Goal: Transaction & Acquisition: Purchase product/service

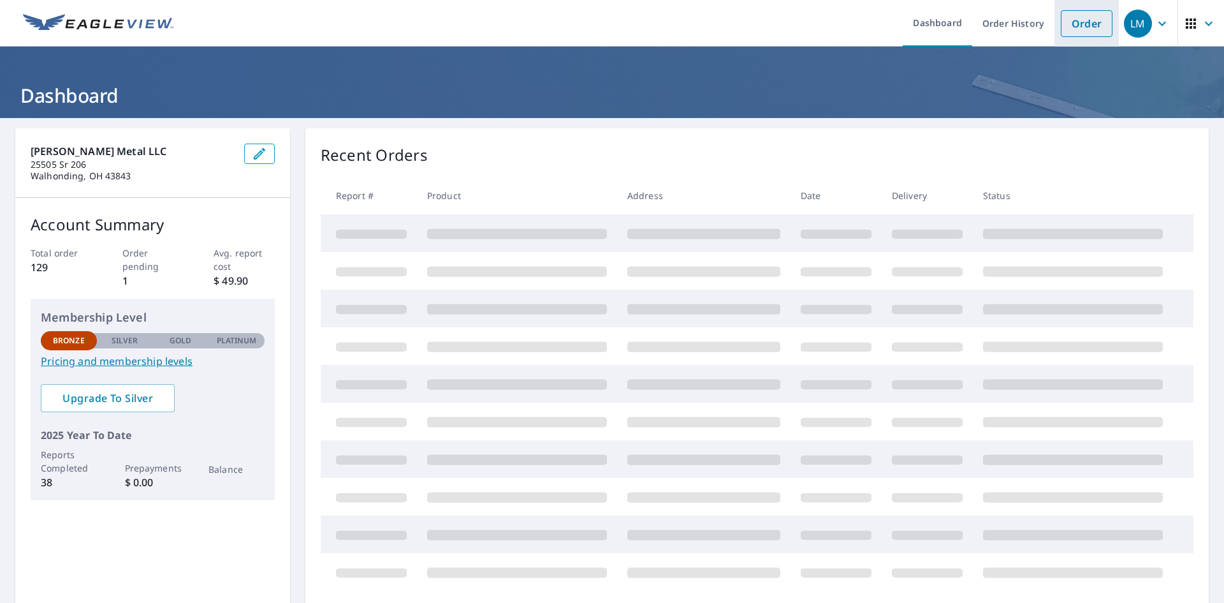
click at [1069, 24] on link "Order" at bounding box center [1087, 23] width 52 height 27
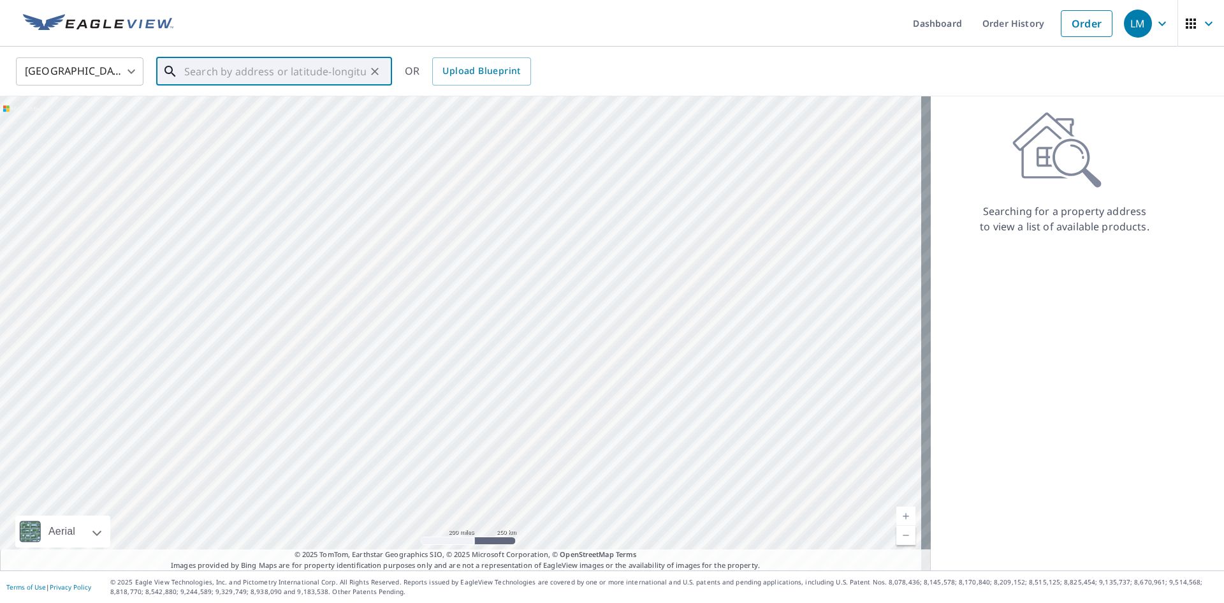
click at [192, 71] on input "text" at bounding box center [275, 72] width 182 height 36
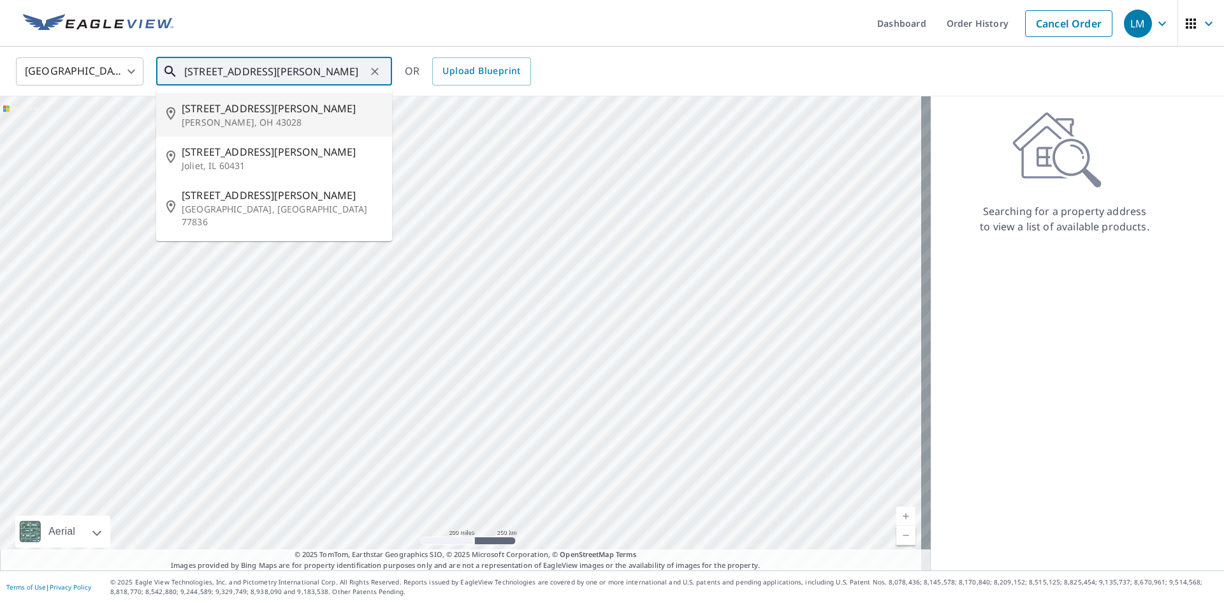
click at [205, 111] on span "623 Berry Rd" at bounding box center [282, 108] width 200 height 15
type input "623 Berry Rd Howard, OH 43028"
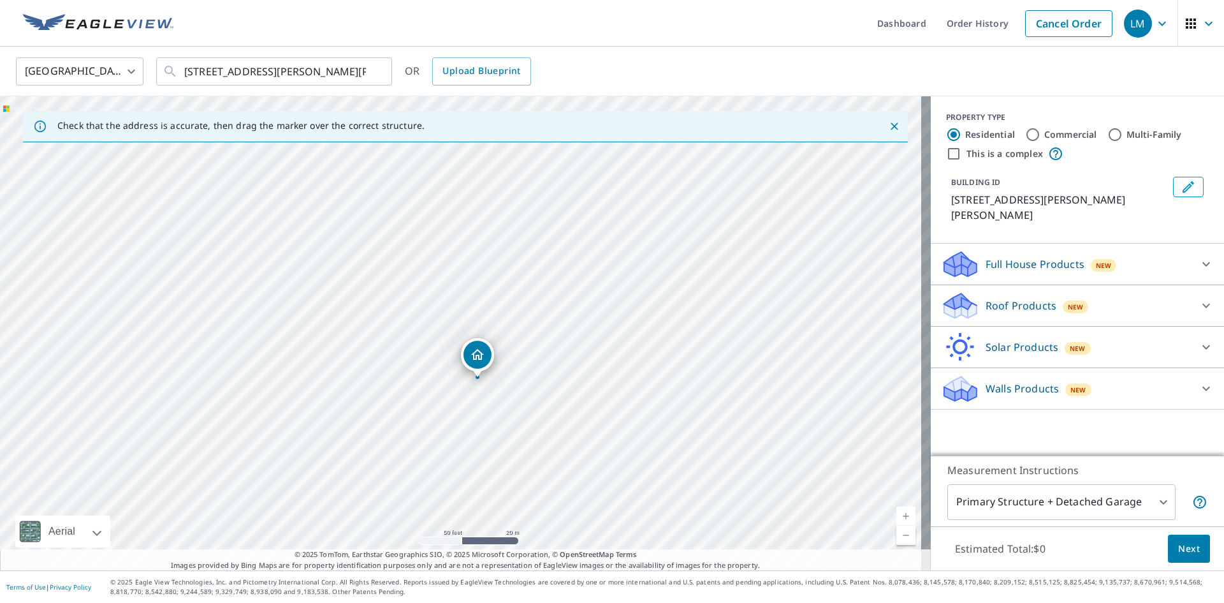
drag, startPoint x: 476, startPoint y: 373, endPoint x: 474, endPoint y: 365, distance: 8.4
click at [1014, 298] on p "Roof Products" at bounding box center [1021, 305] width 71 height 15
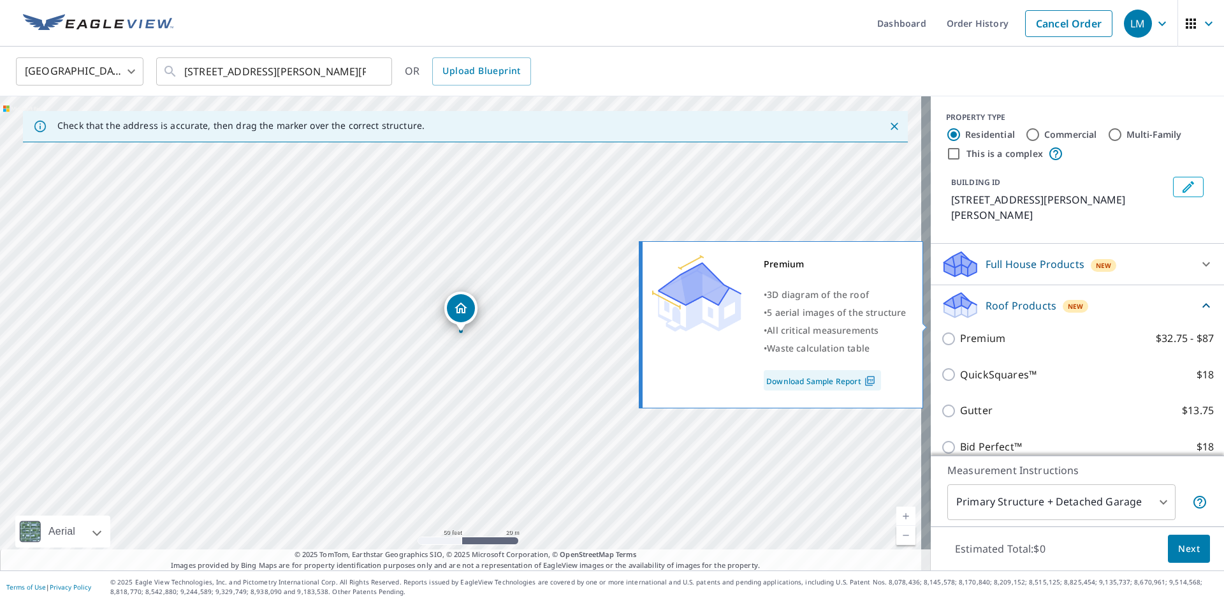
click at [943, 331] on input "Premium $32.75 - $87" at bounding box center [950, 338] width 19 height 15
checkbox input "true"
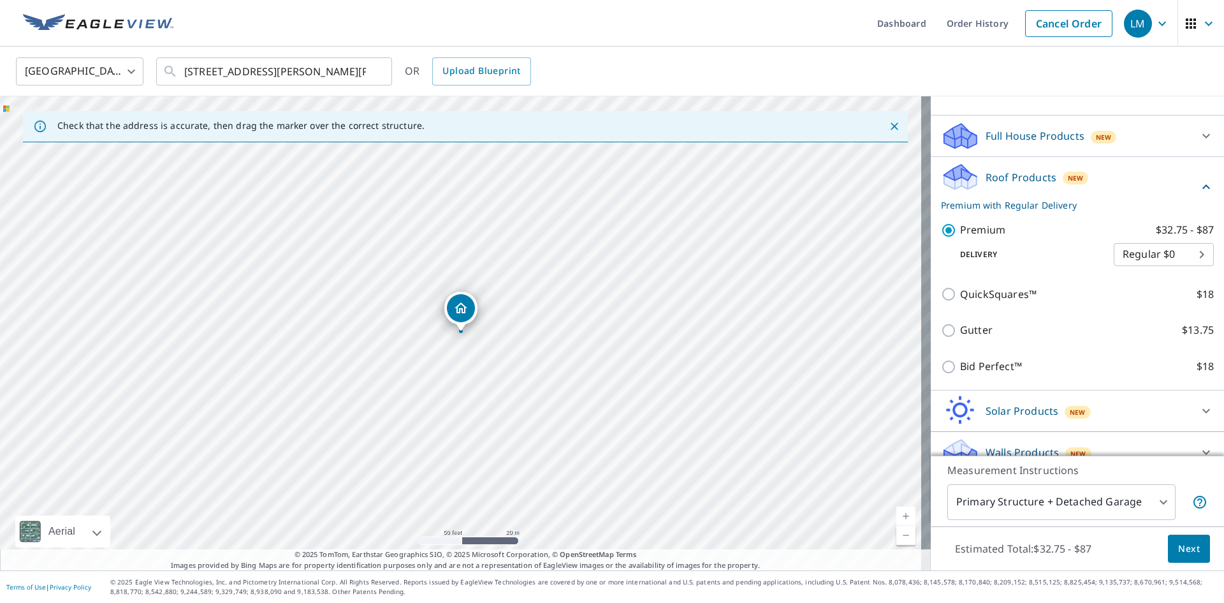
scroll to position [131, 0]
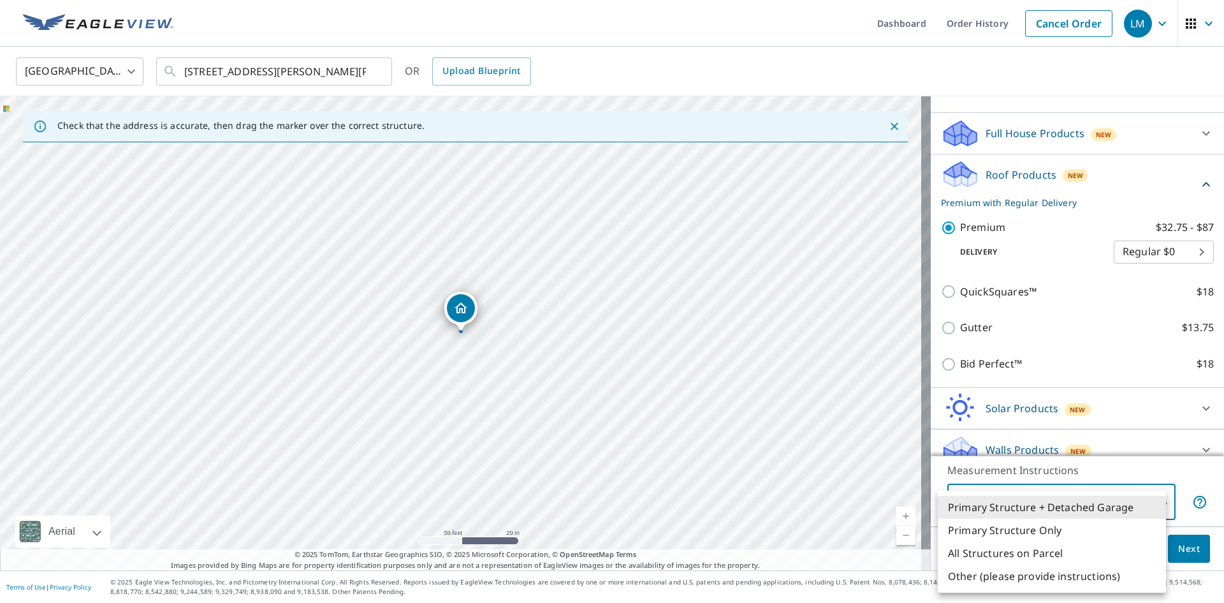
click at [1154, 495] on body "LM LM Dashboard Order History Cancel Order LM United States US ​ 623 Berry Rd H…" at bounding box center [612, 301] width 1224 height 603
click at [1016, 528] on li "Primary Structure Only" at bounding box center [1052, 529] width 228 height 23
type input "2"
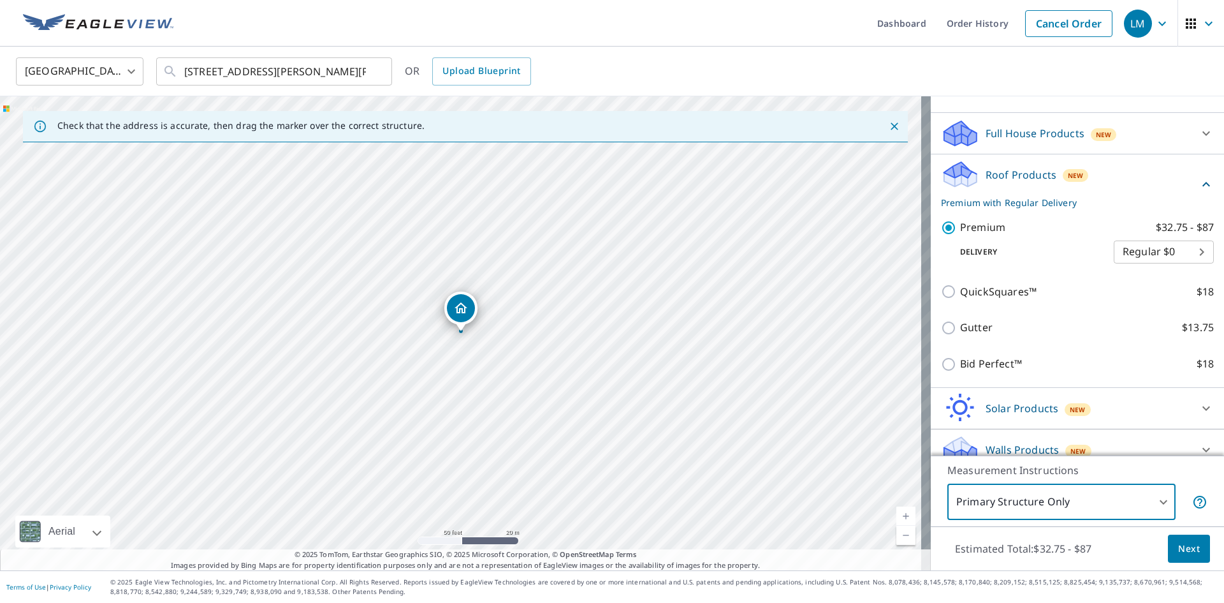
click at [1181, 545] on span "Next" at bounding box center [1189, 549] width 22 height 16
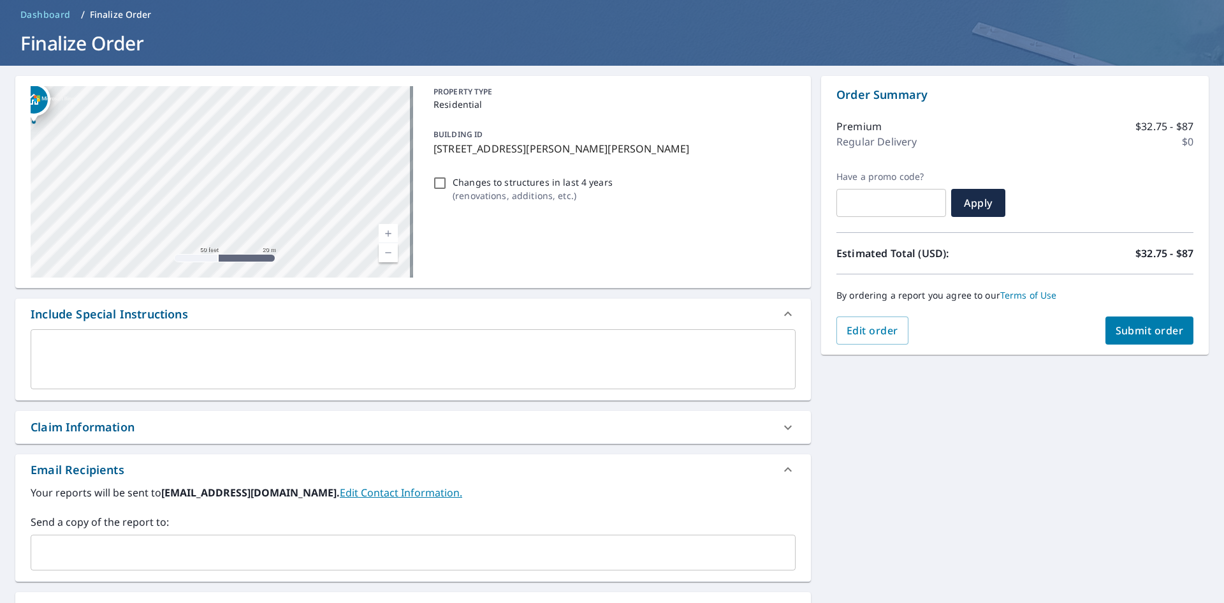
scroll to position [9, 0]
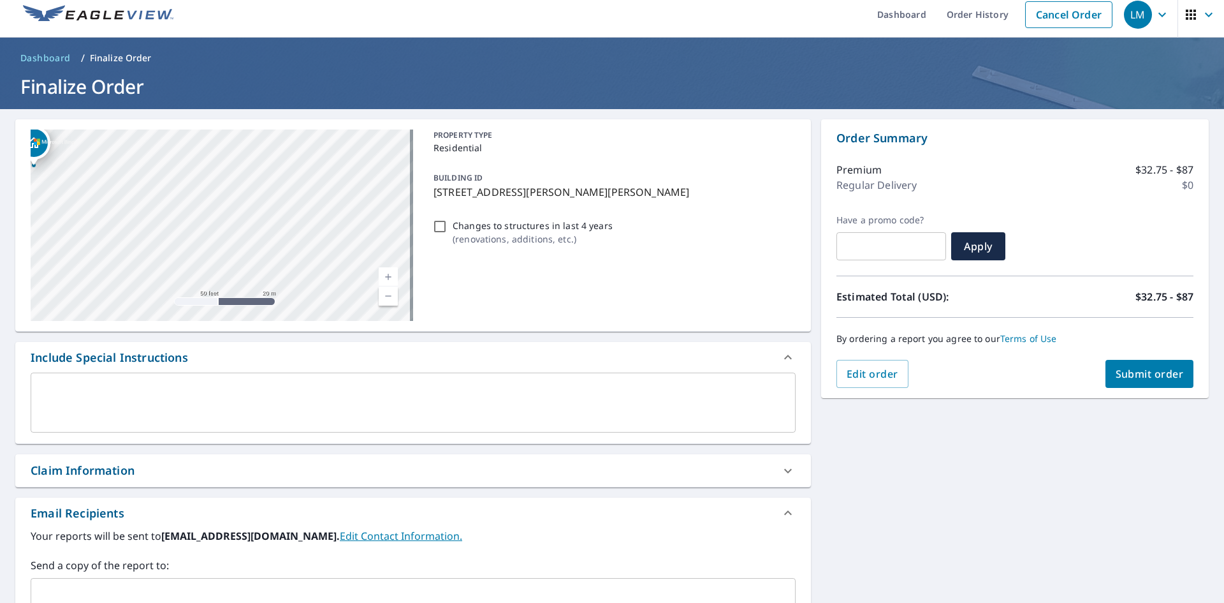
click at [1119, 369] on span "Submit order" at bounding box center [1150, 374] width 68 height 14
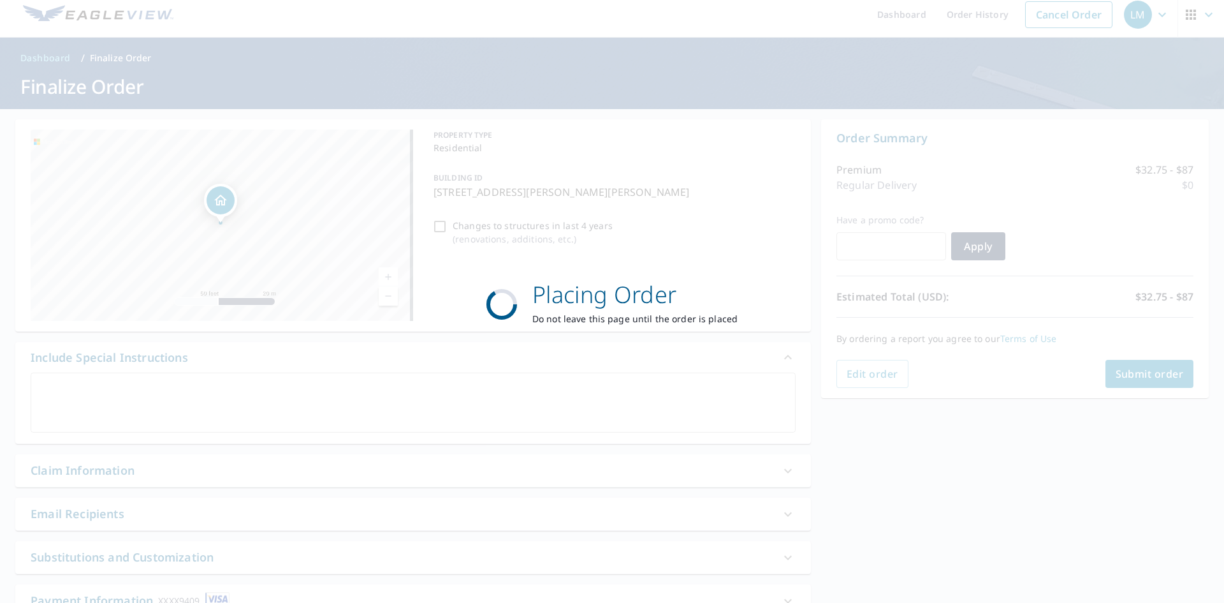
scroll to position [0, 0]
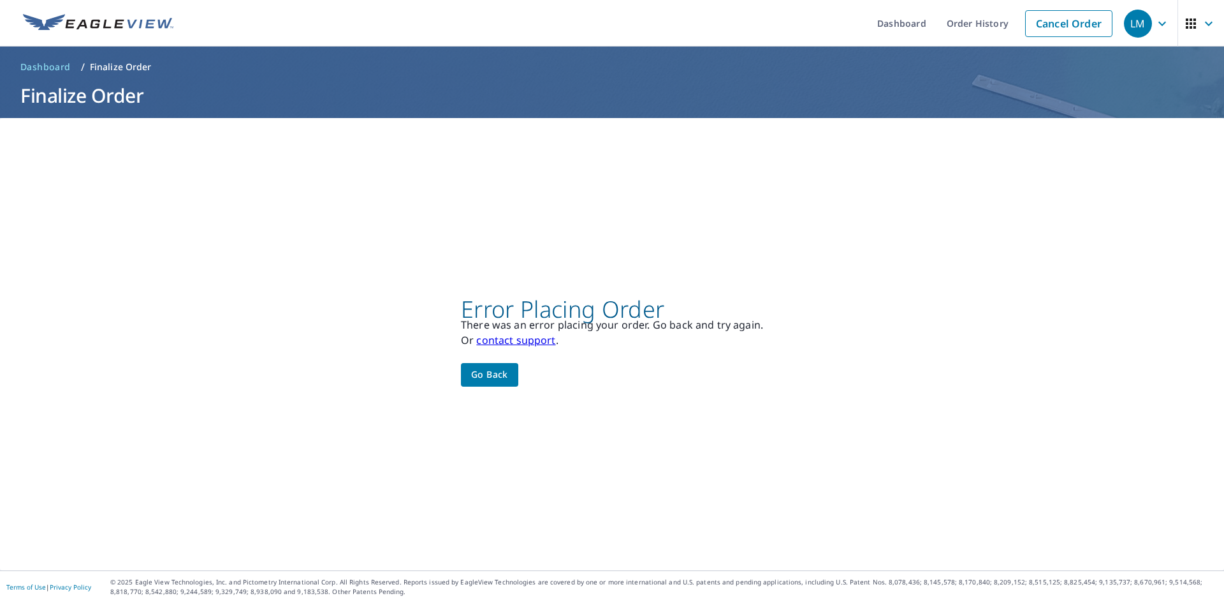
click at [1201, 20] on icon "button" at bounding box center [1208, 23] width 15 height 15
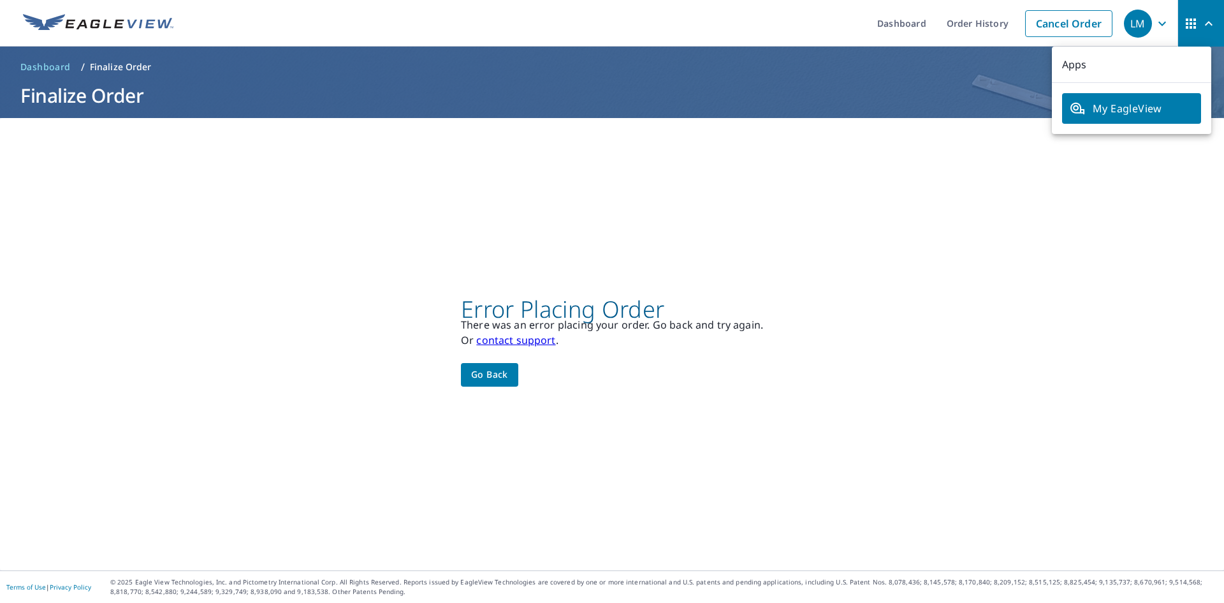
click at [1191, 20] on span "button" at bounding box center [1202, 23] width 36 height 31
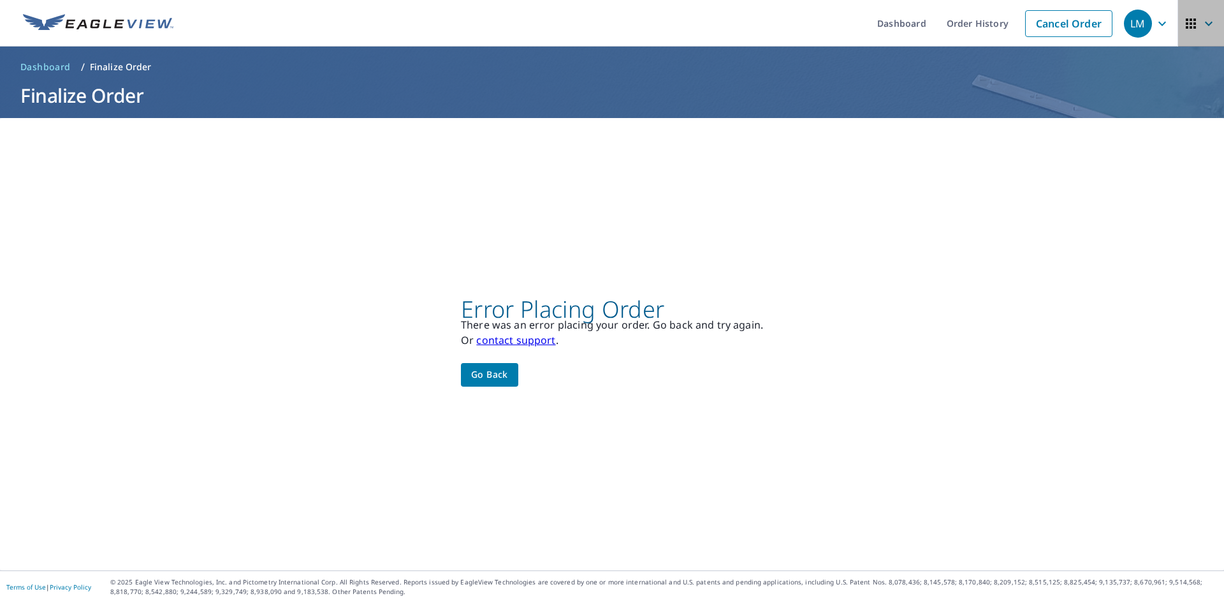
click at [1191, 20] on span "button" at bounding box center [1202, 23] width 36 height 31
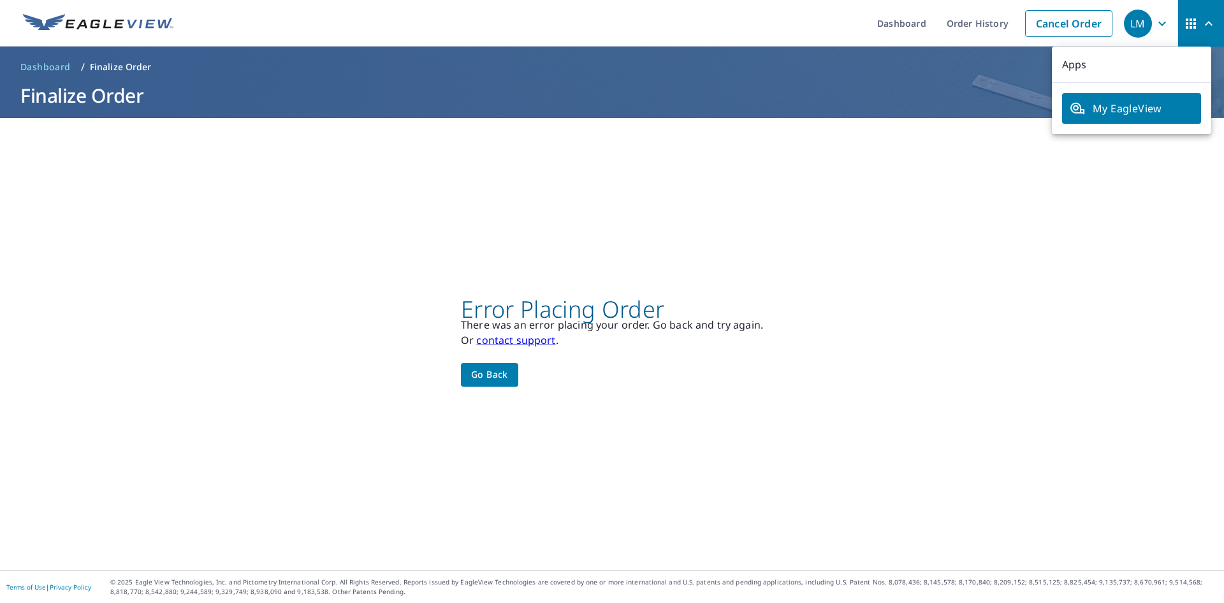
click at [1150, 103] on span "My EagleView" at bounding box center [1132, 108] width 124 height 15
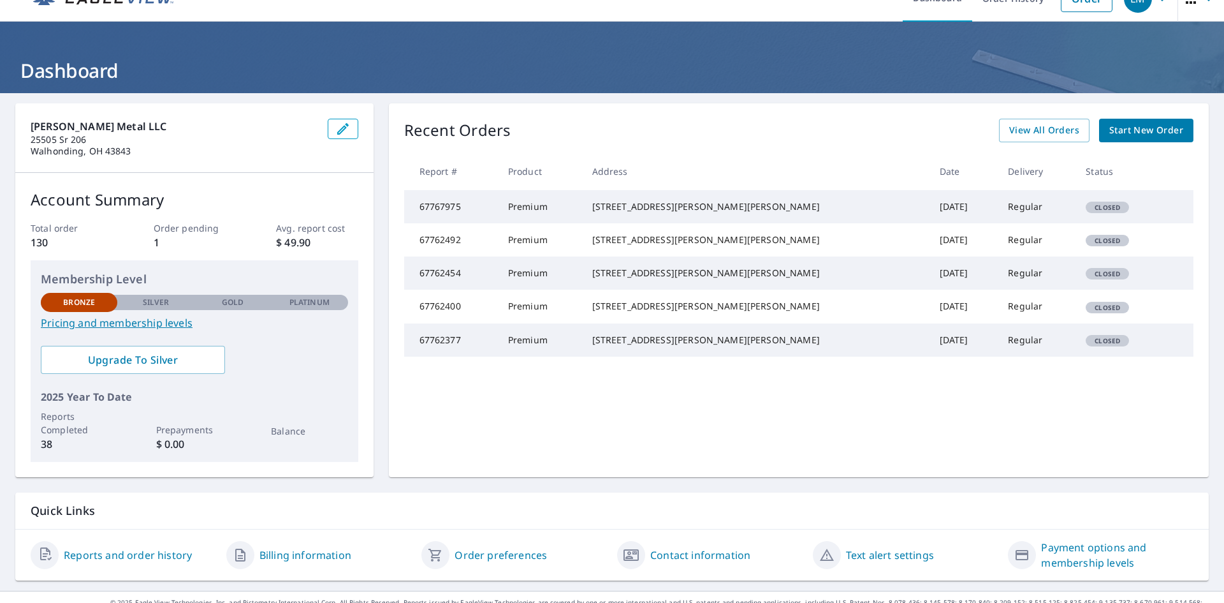
scroll to position [45, 0]
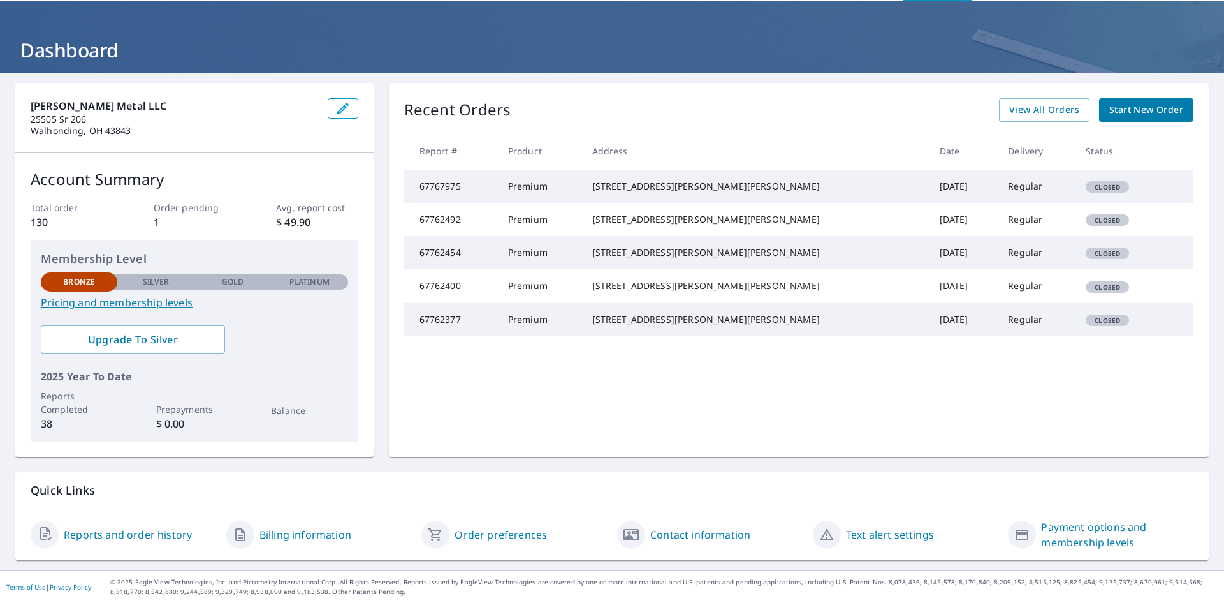
click at [679, 532] on link "Contact information" at bounding box center [700, 534] width 100 height 15
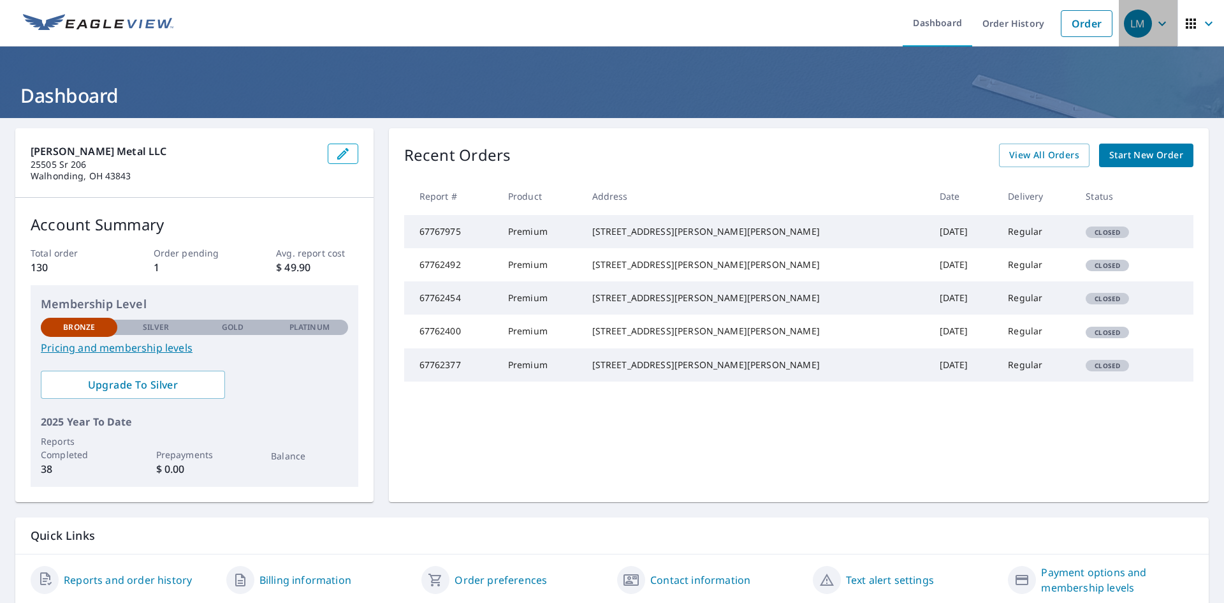
click at [1159, 22] on icon "button" at bounding box center [1163, 23] width 8 height 4
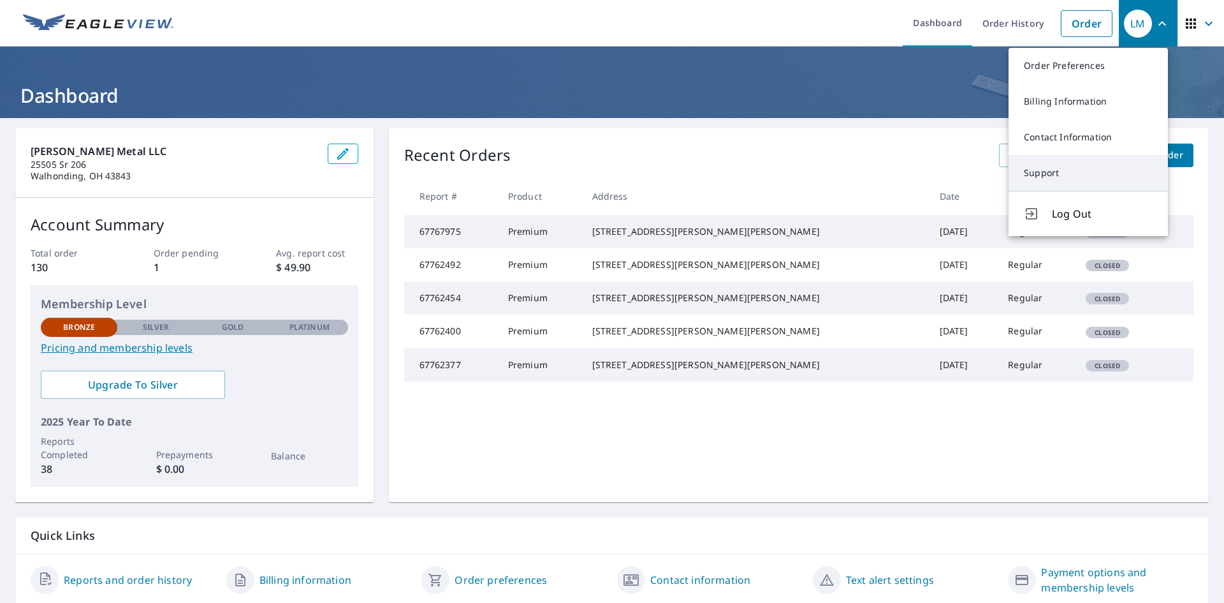
click at [1049, 172] on link "Support" at bounding box center [1088, 173] width 159 height 36
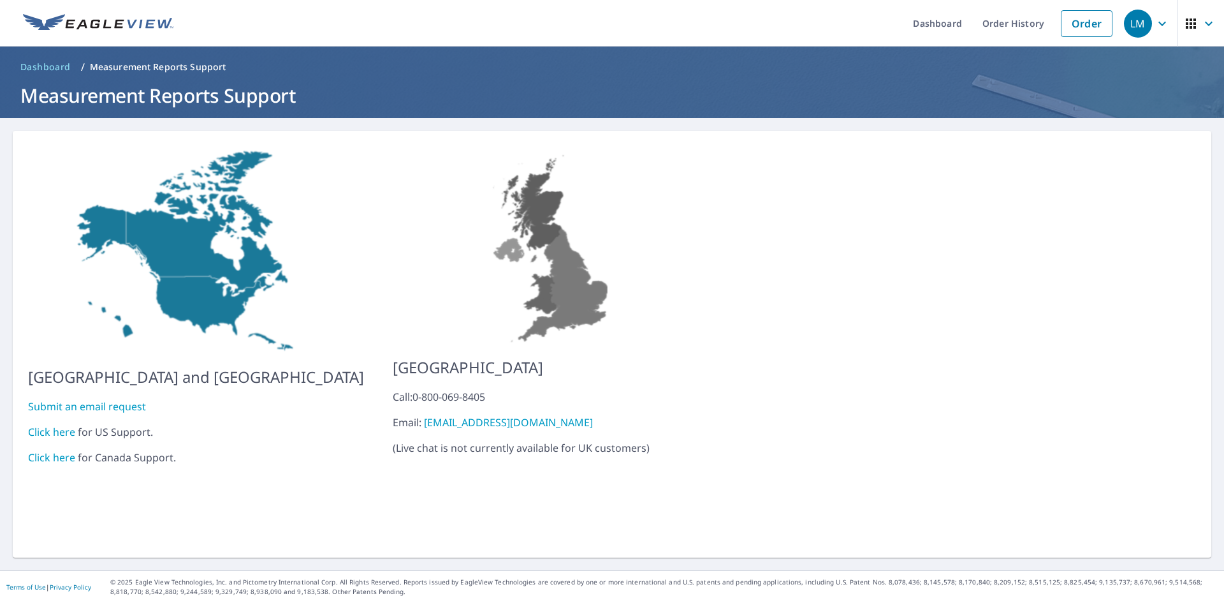
click at [51, 425] on link "Click here" at bounding box center [51, 432] width 47 height 14
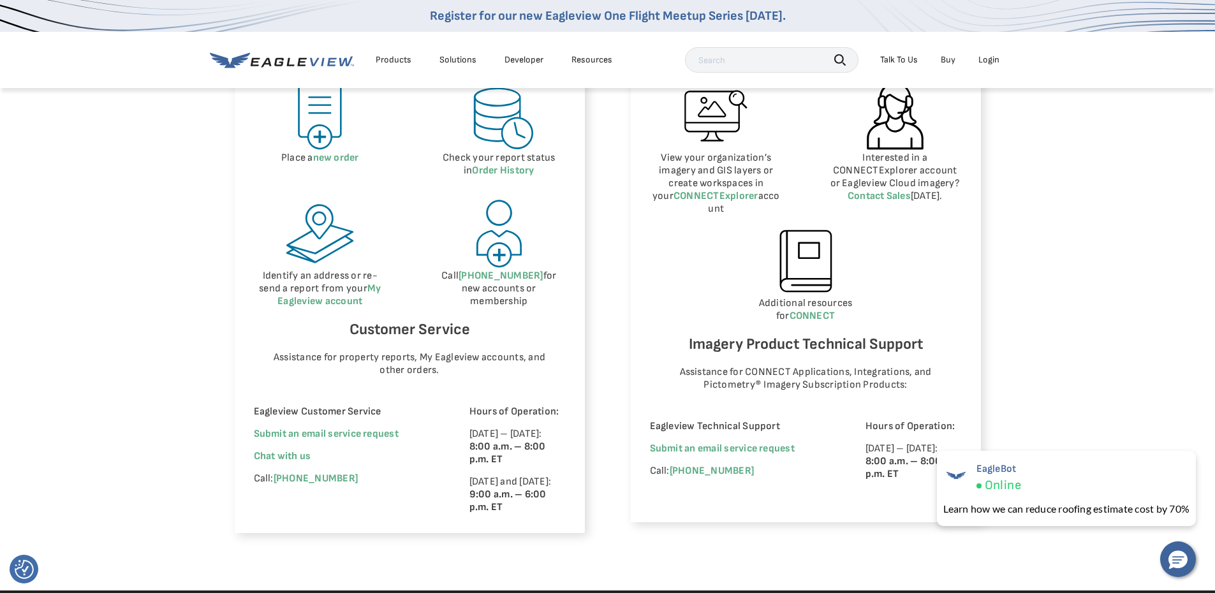
scroll to position [701, 0]
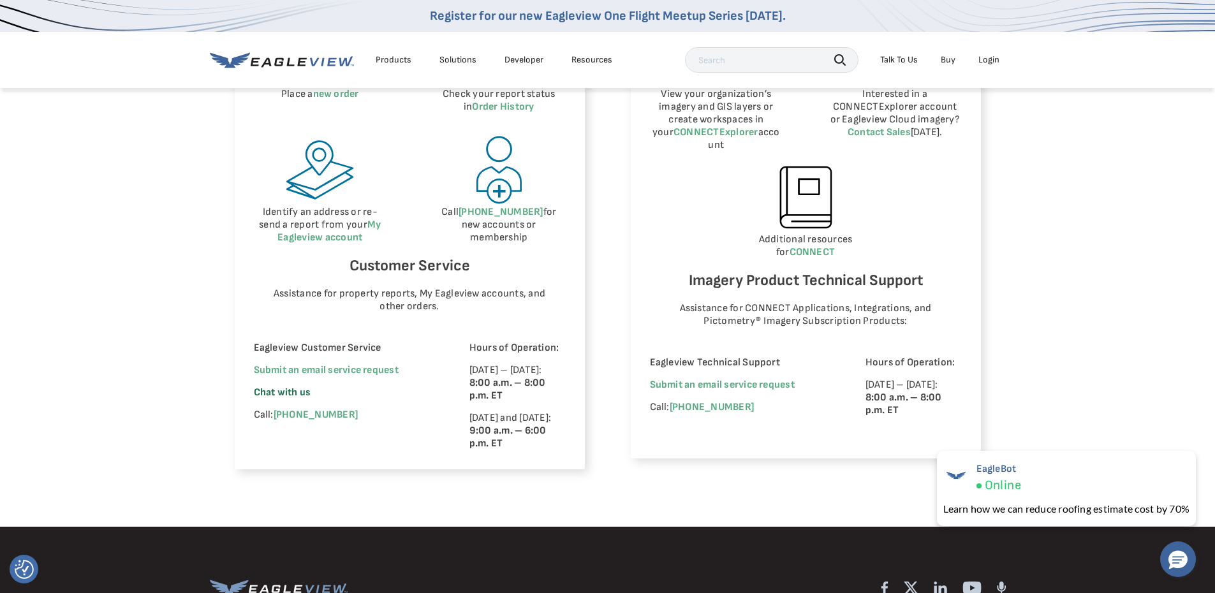
click at [299, 392] on span "Chat with us" at bounding box center [282, 392] width 57 height 12
click at [1192, 456] on span "×" at bounding box center [1192, 458] width 7 height 13
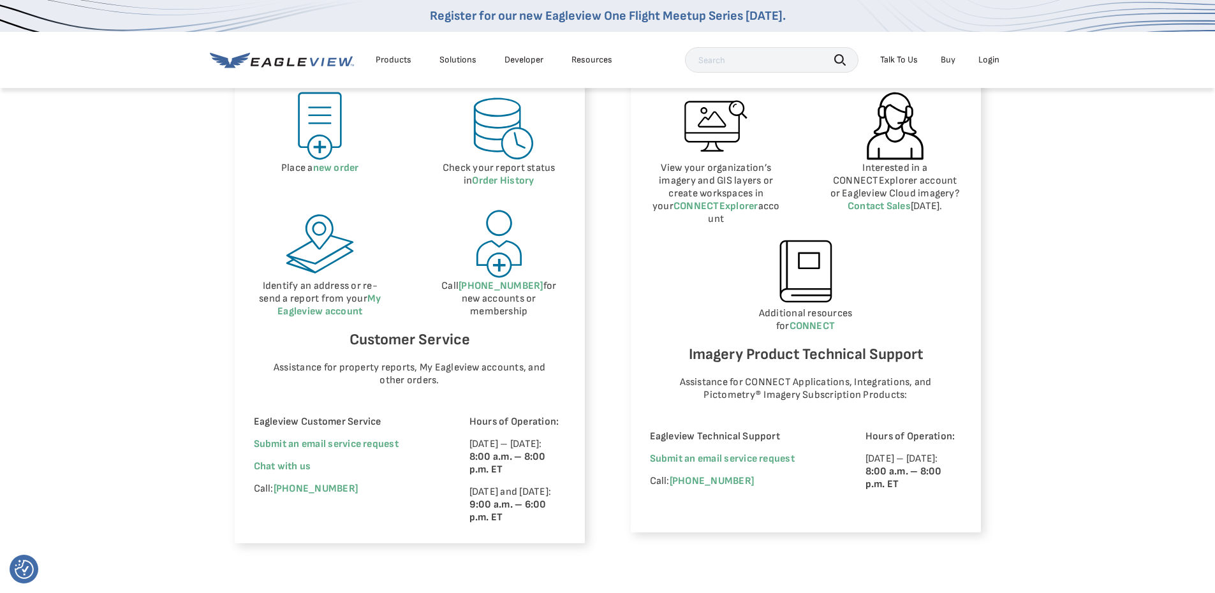
scroll to position [638, 0]
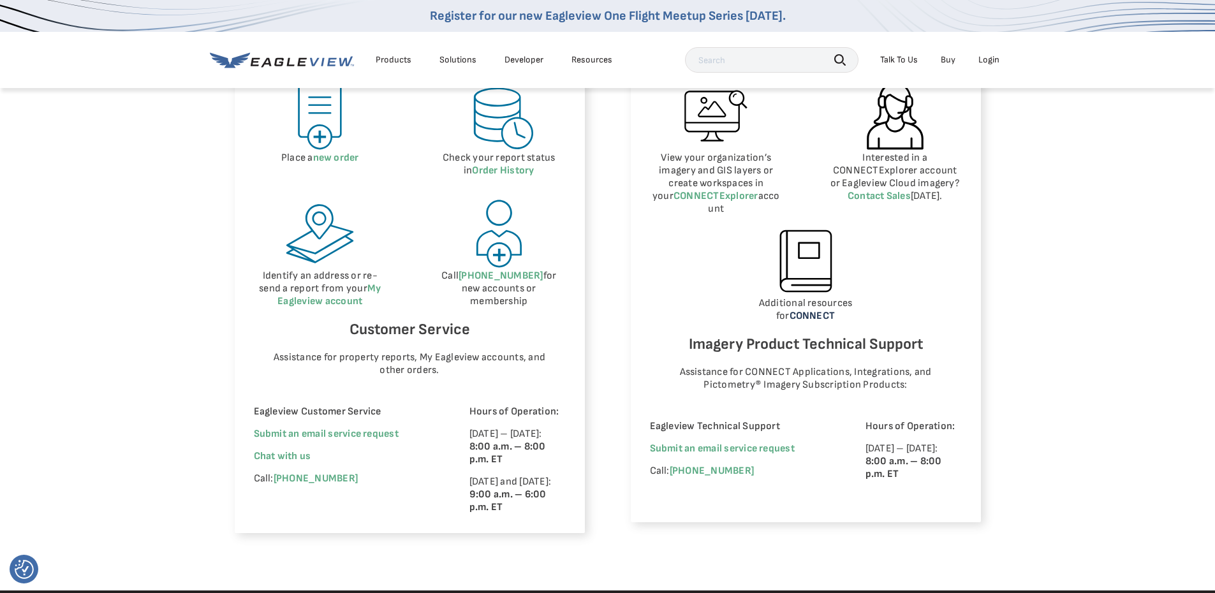
click at [809, 310] on link "CONNECT" at bounding box center [812, 316] width 46 height 12
